Goal: Use online tool/utility

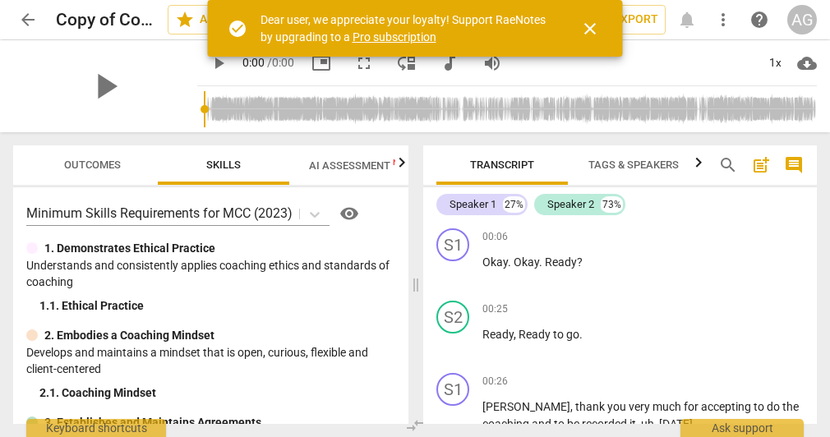
click at [112, 164] on span "Outcomes" at bounding box center [92, 165] width 57 height 12
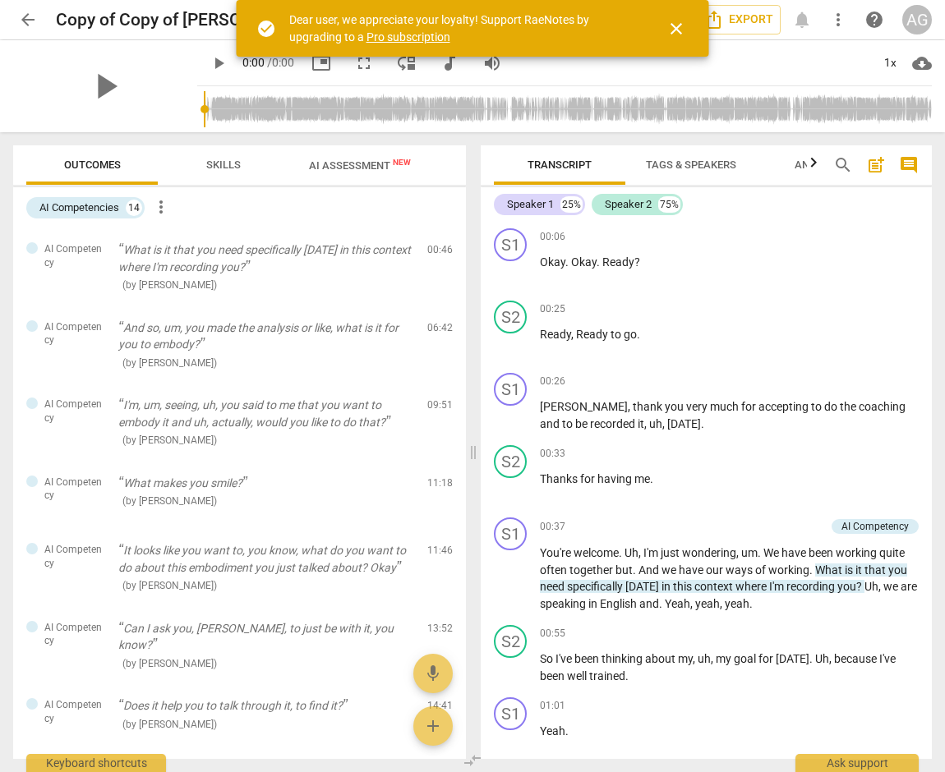
click at [348, 163] on span "AI Assessment New" at bounding box center [360, 165] width 102 height 12
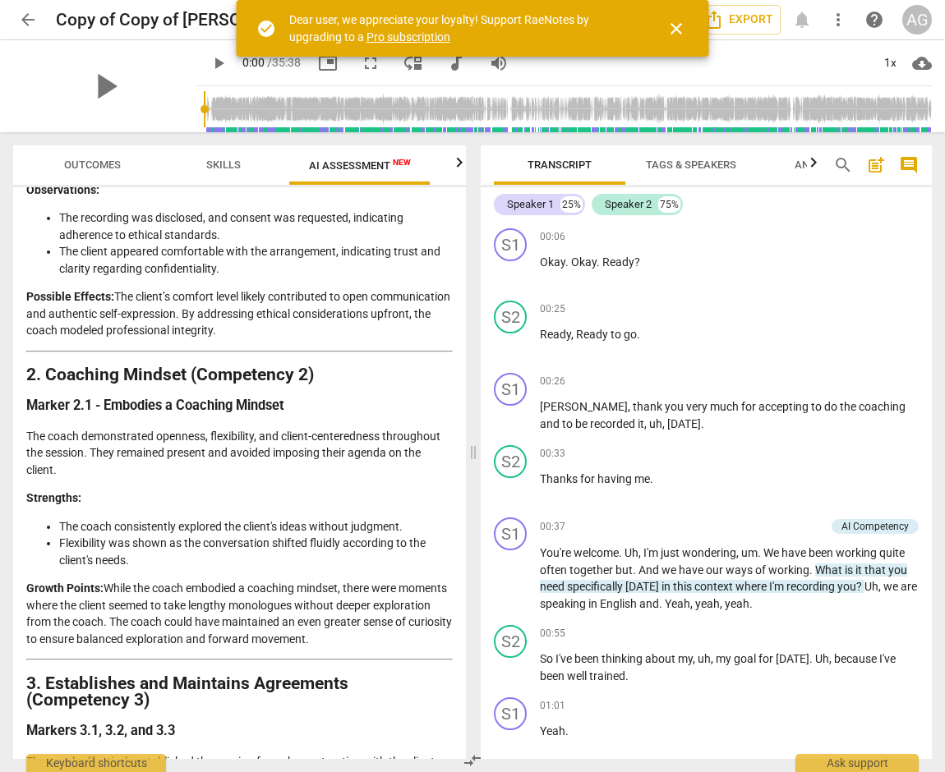
scroll to position [657, 0]
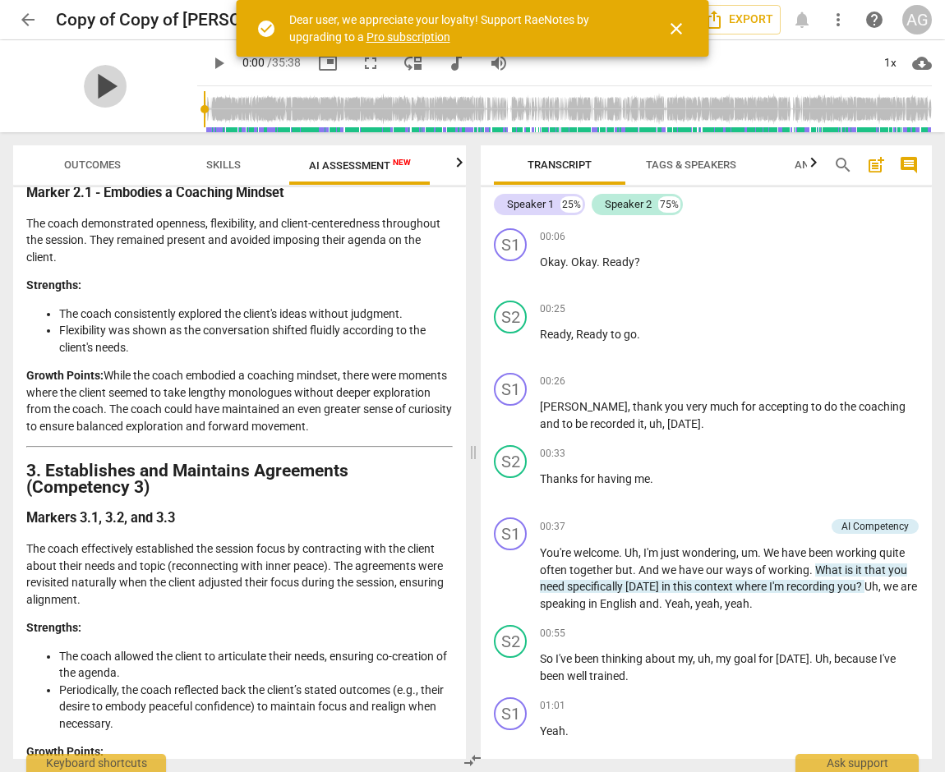
click at [96, 81] on span "play_arrow" at bounding box center [105, 86] width 43 height 43
click at [96, 81] on span "pause" at bounding box center [105, 86] width 43 height 43
type input "3"
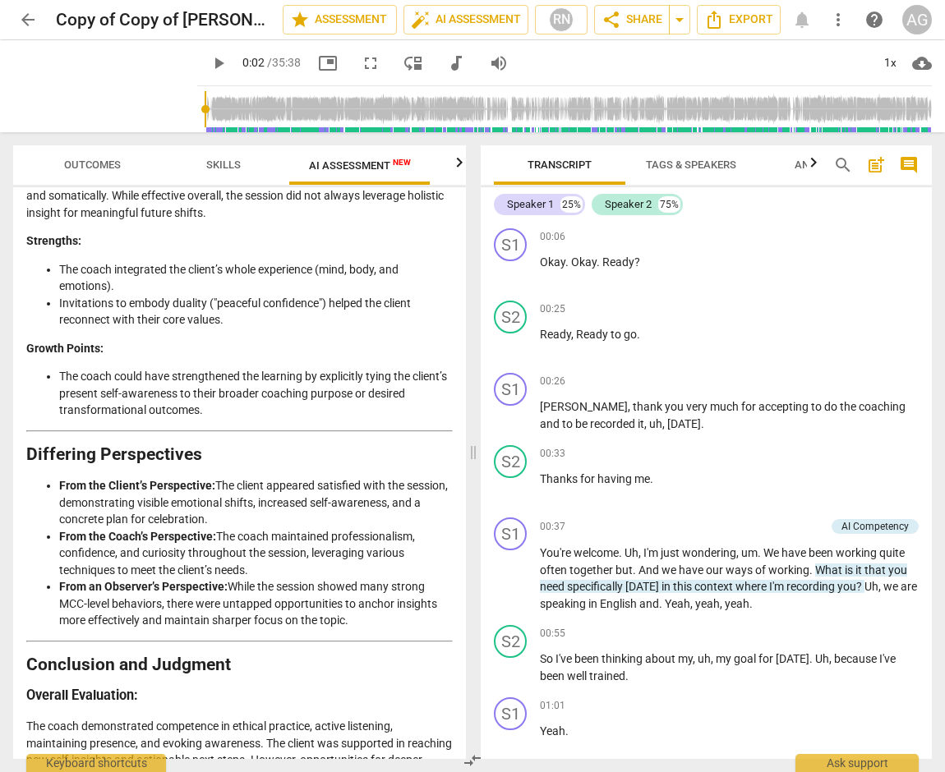
scroll to position [3273, 0]
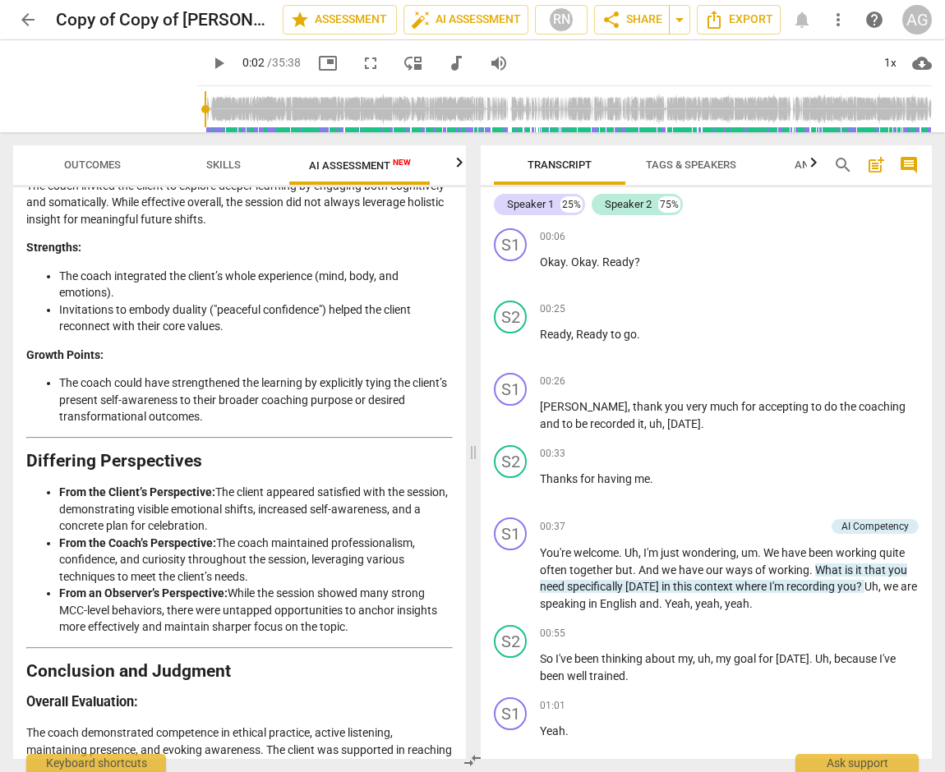
click at [214, 163] on span "Skills" at bounding box center [223, 165] width 35 height 12
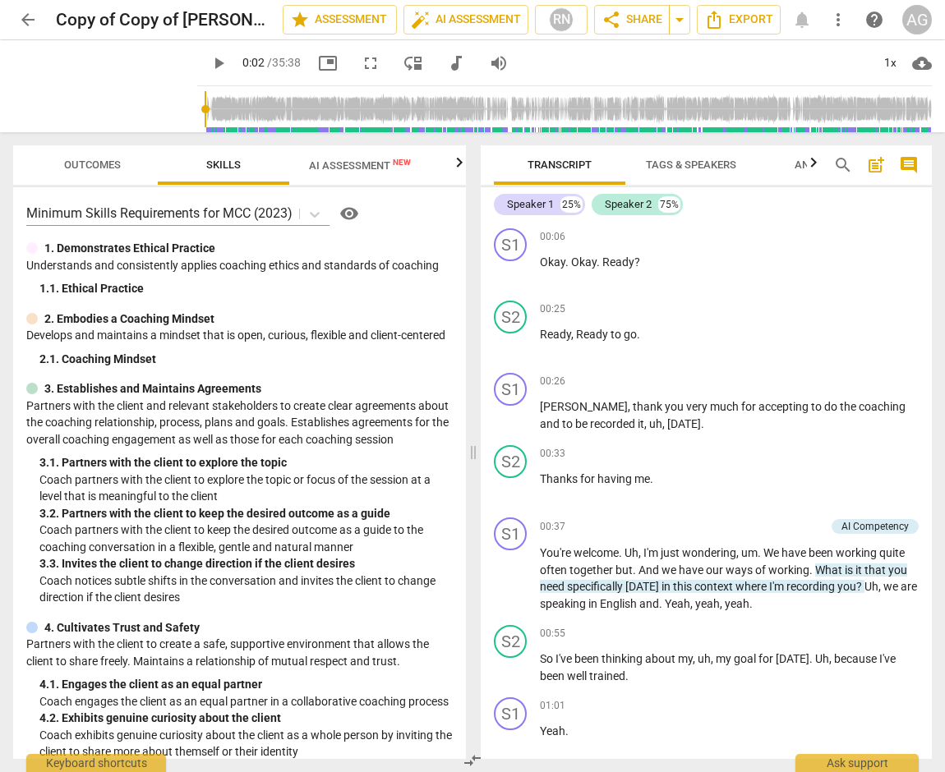
click at [89, 155] on span "Outcomes" at bounding box center [92, 165] width 96 height 22
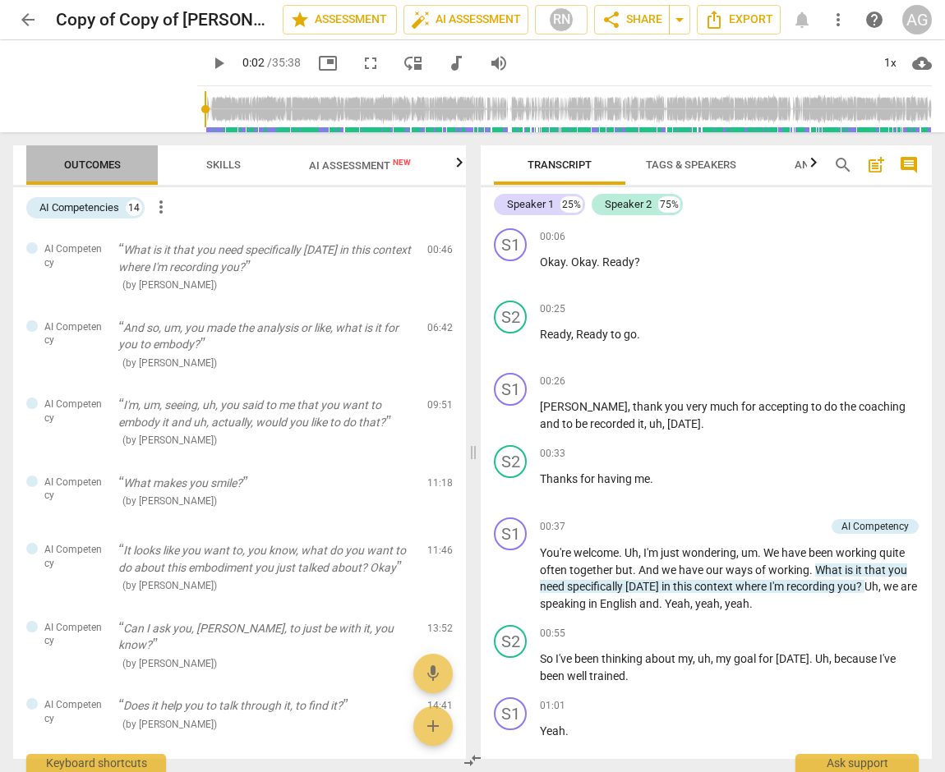
click at [91, 163] on span "Outcomes" at bounding box center [92, 165] width 57 height 12
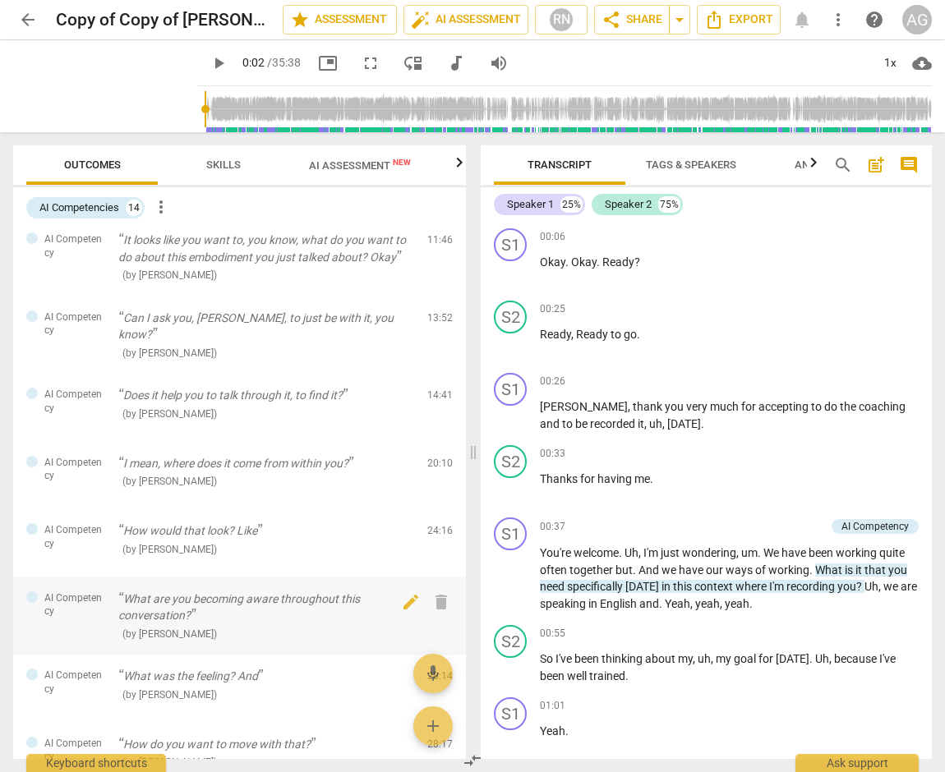
scroll to position [0, 0]
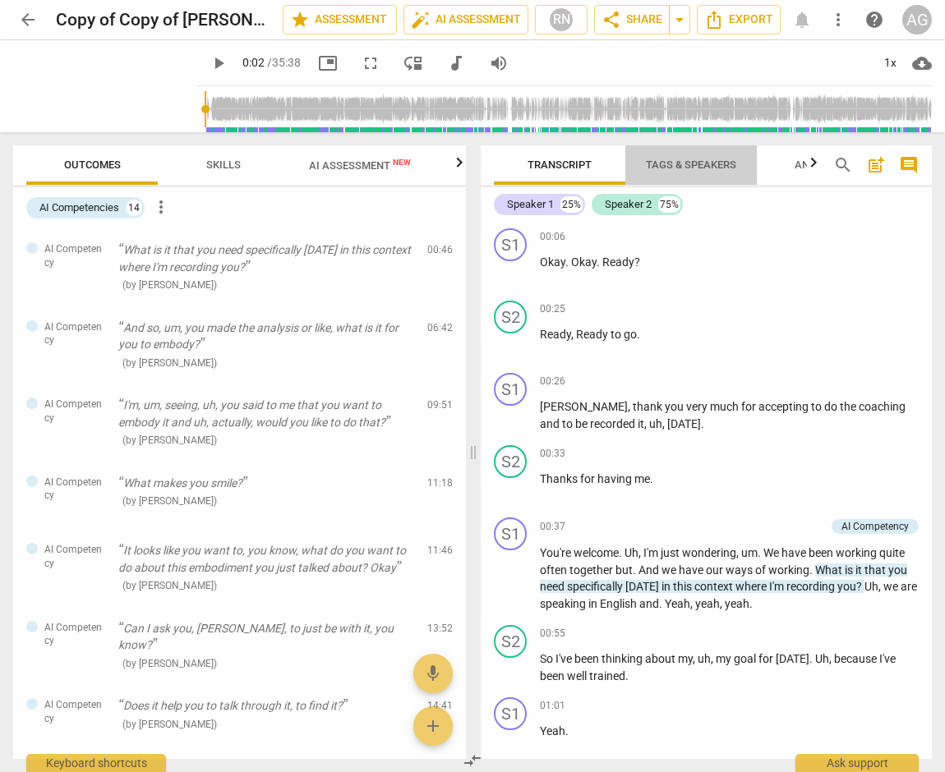
click at [675, 162] on span "Tags & Speakers" at bounding box center [691, 165] width 90 height 12
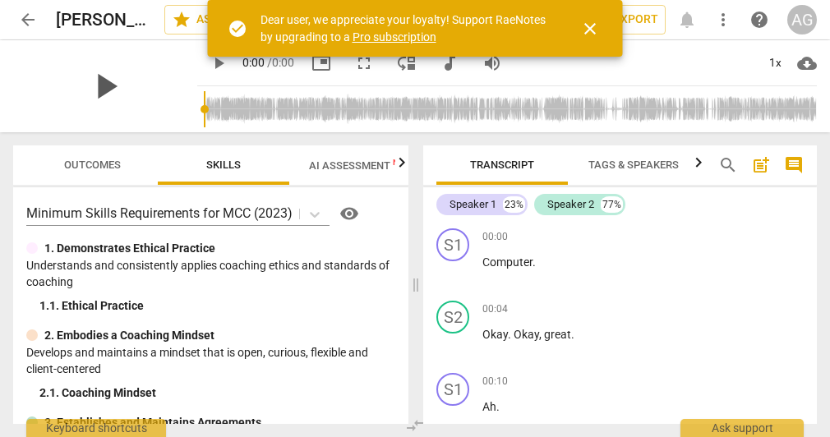
click at [127, 85] on span "play_arrow" at bounding box center [105, 86] width 43 height 43
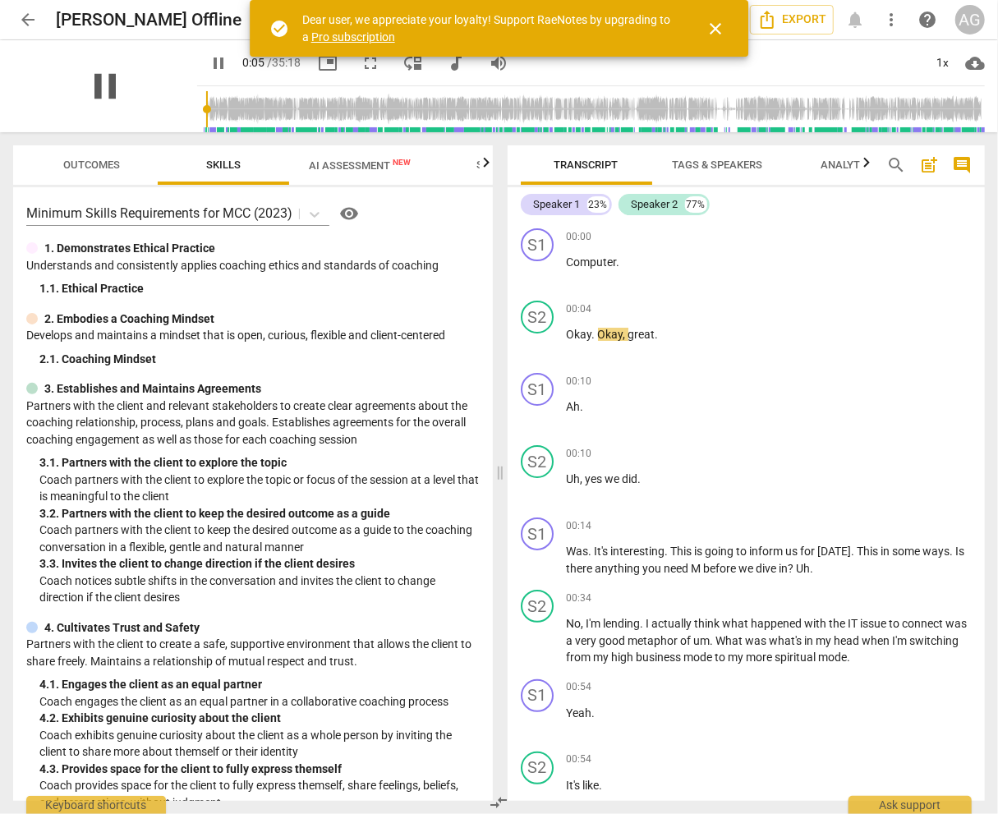
click at [99, 85] on span "pause" at bounding box center [105, 86] width 43 height 43
type input "6"
click at [309, 165] on span "AI Assessment New" at bounding box center [360, 165] width 102 height 12
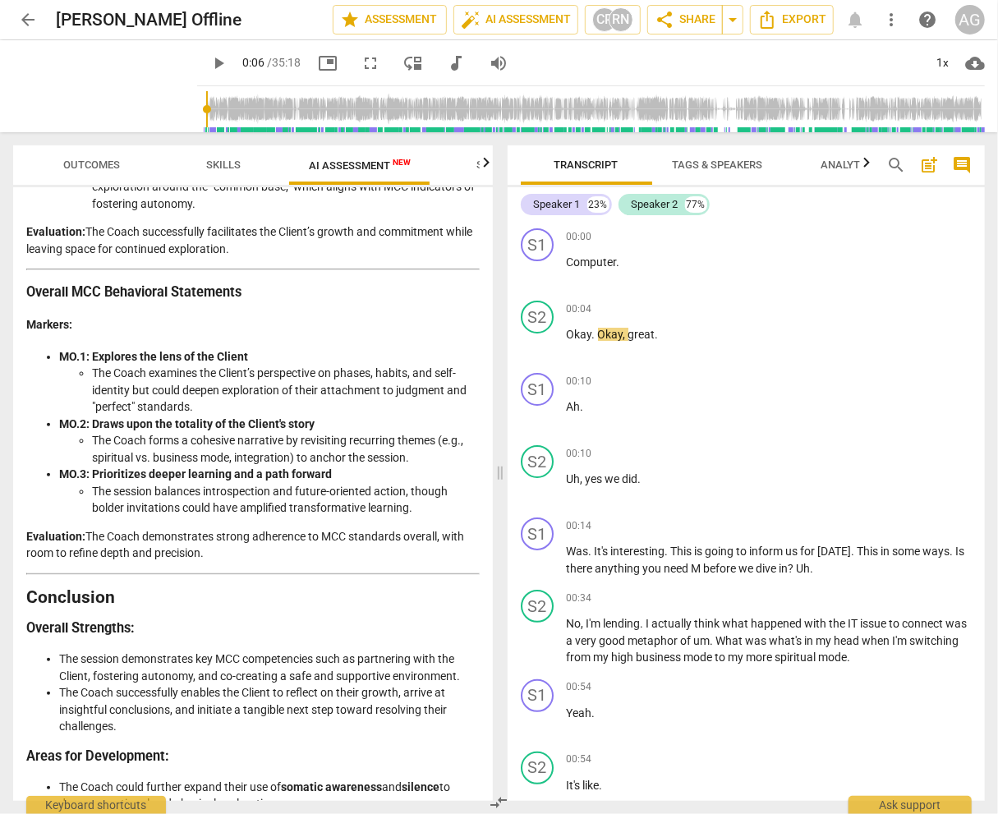
scroll to position [3216, 0]
